Goal: Browse casually: Explore the website without a specific task or goal

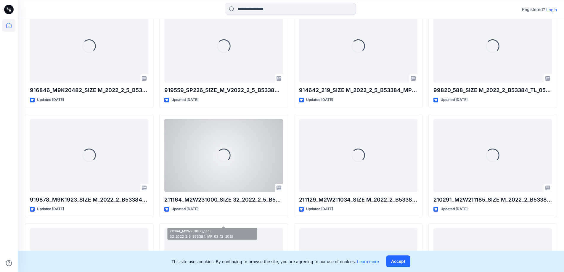
scroll to position [178, 0]
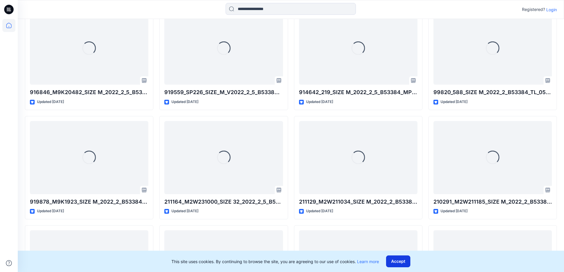
click at [411, 259] on button "Accept" at bounding box center [398, 262] width 24 height 12
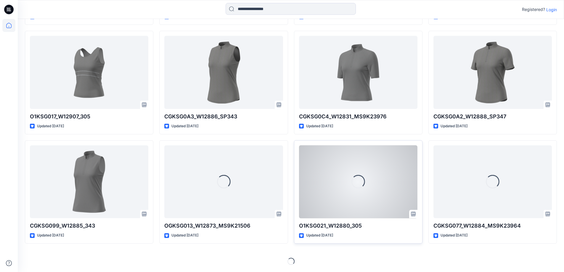
scroll to position [645, 0]
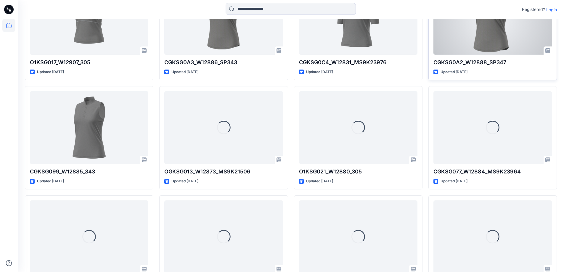
click at [479, 55] on div at bounding box center [493, 18] width 118 height 73
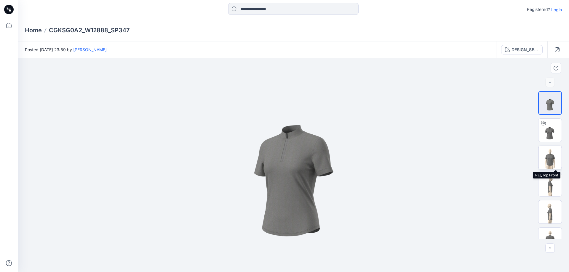
click at [551, 156] on img at bounding box center [549, 157] width 23 height 23
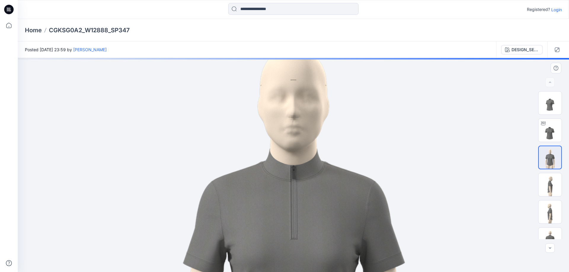
drag, startPoint x: 334, startPoint y: 136, endPoint x: 336, endPoint y: 226, distance: 90.7
click at [336, 227] on img at bounding box center [293, 241] width 523 height 523
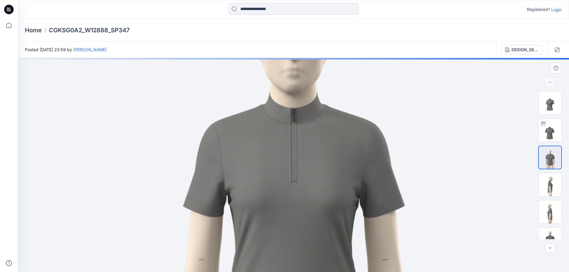
drag, startPoint x: 324, startPoint y: 201, endPoint x: 345, endPoint y: 79, distance: 124.1
click at [346, 72] on img at bounding box center [293, 183] width 523 height 523
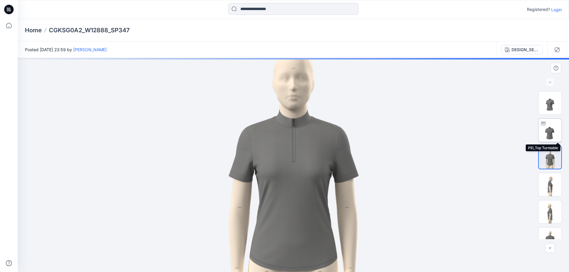
click at [546, 132] on img at bounding box center [549, 130] width 23 height 23
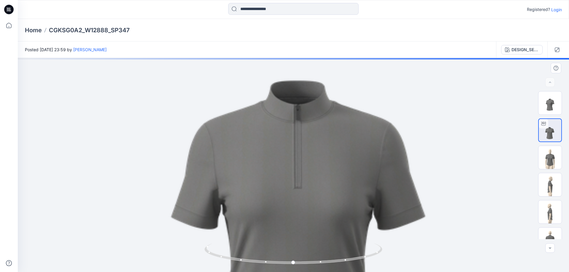
drag, startPoint x: 296, startPoint y: 157, endPoint x: 301, endPoint y: 158, distance: 5.2
click at [301, 158] on img at bounding box center [307, 164] width 610 height 610
